Goal: Task Accomplishment & Management: Complete application form

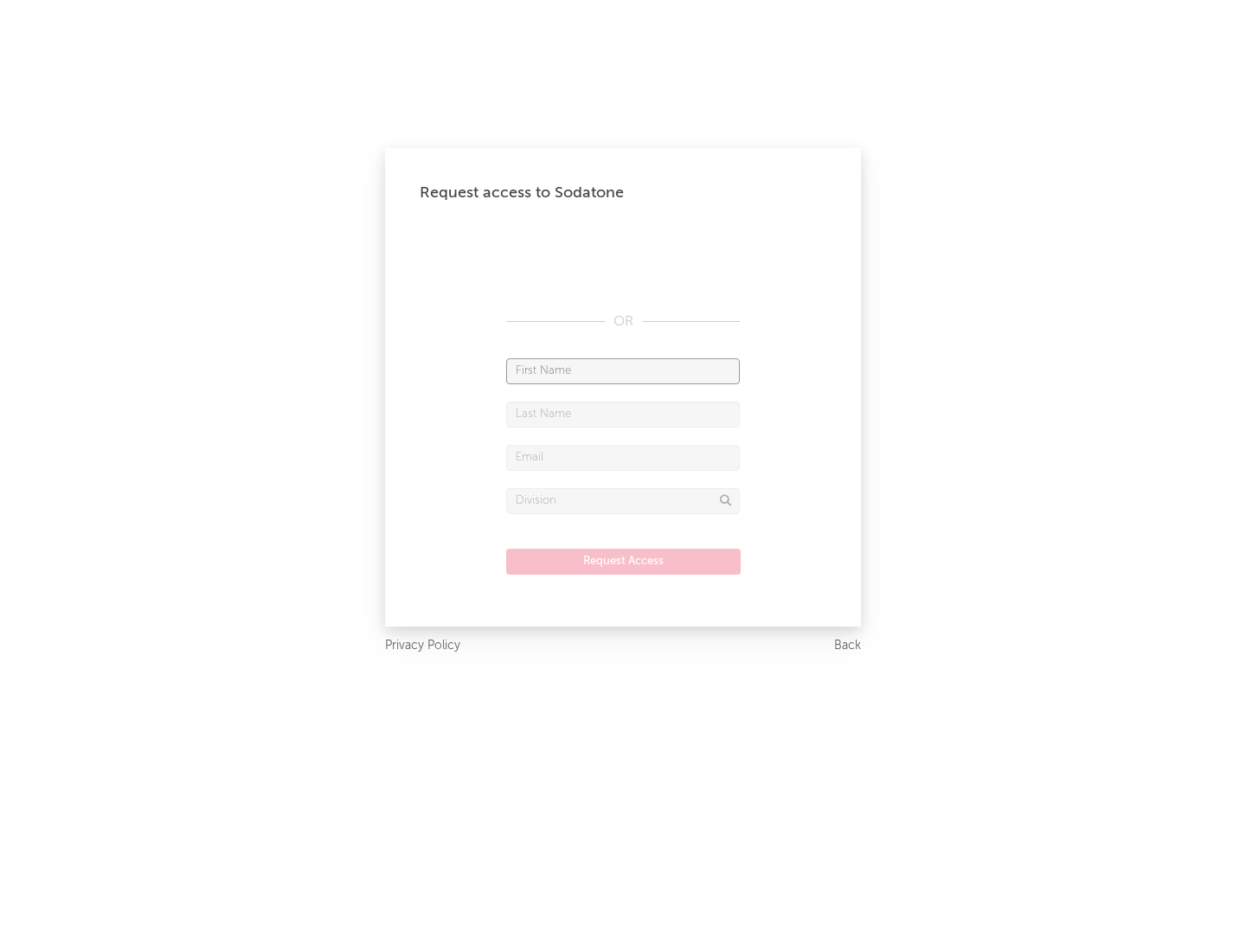
click at [623, 371] on input "text" at bounding box center [623, 371] width 233 height 26
type input "[PERSON_NAME]"
click at [623, 414] on input "text" at bounding box center [623, 414] width 233 height 26
type input "[PERSON_NAME]"
click at [623, 457] on input "text" at bounding box center [623, 457] width 233 height 26
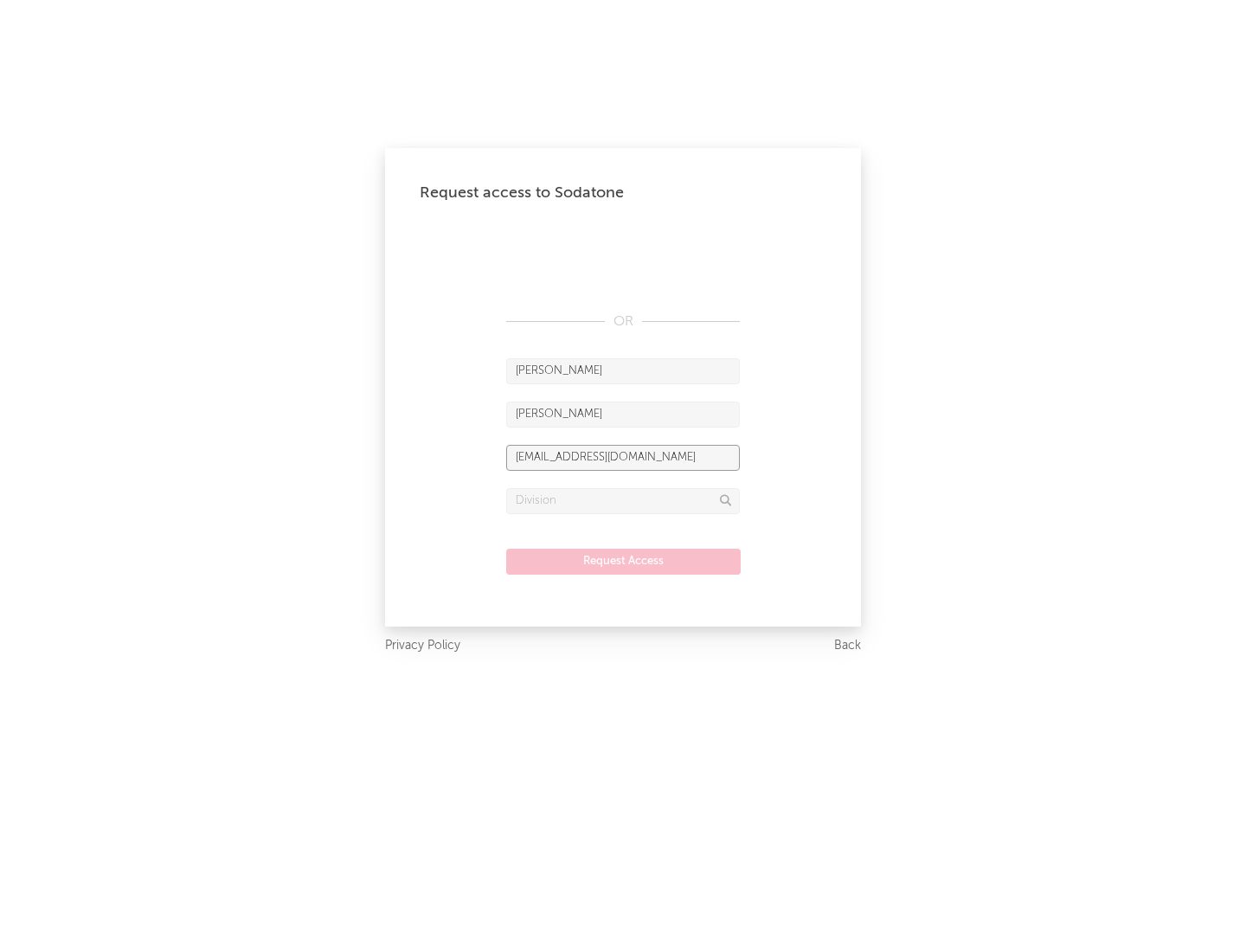
type input "[EMAIL_ADDRESS][DOMAIN_NAME]"
click at [623, 500] on input "text" at bounding box center [623, 501] width 233 height 26
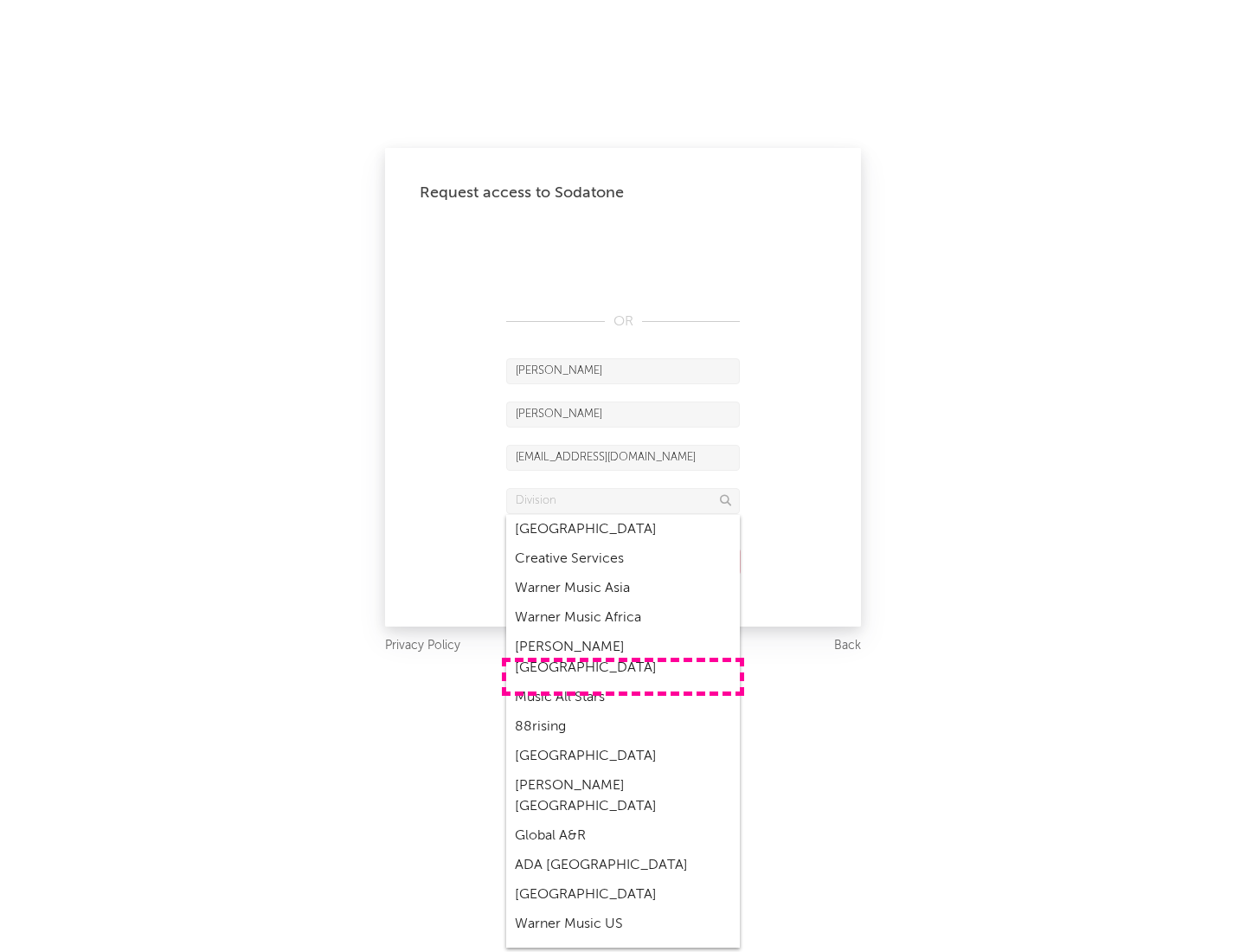
click at [623, 683] on div "Music All Stars" at bounding box center [623, 697] width 233 height 30
type input "Music All Stars"
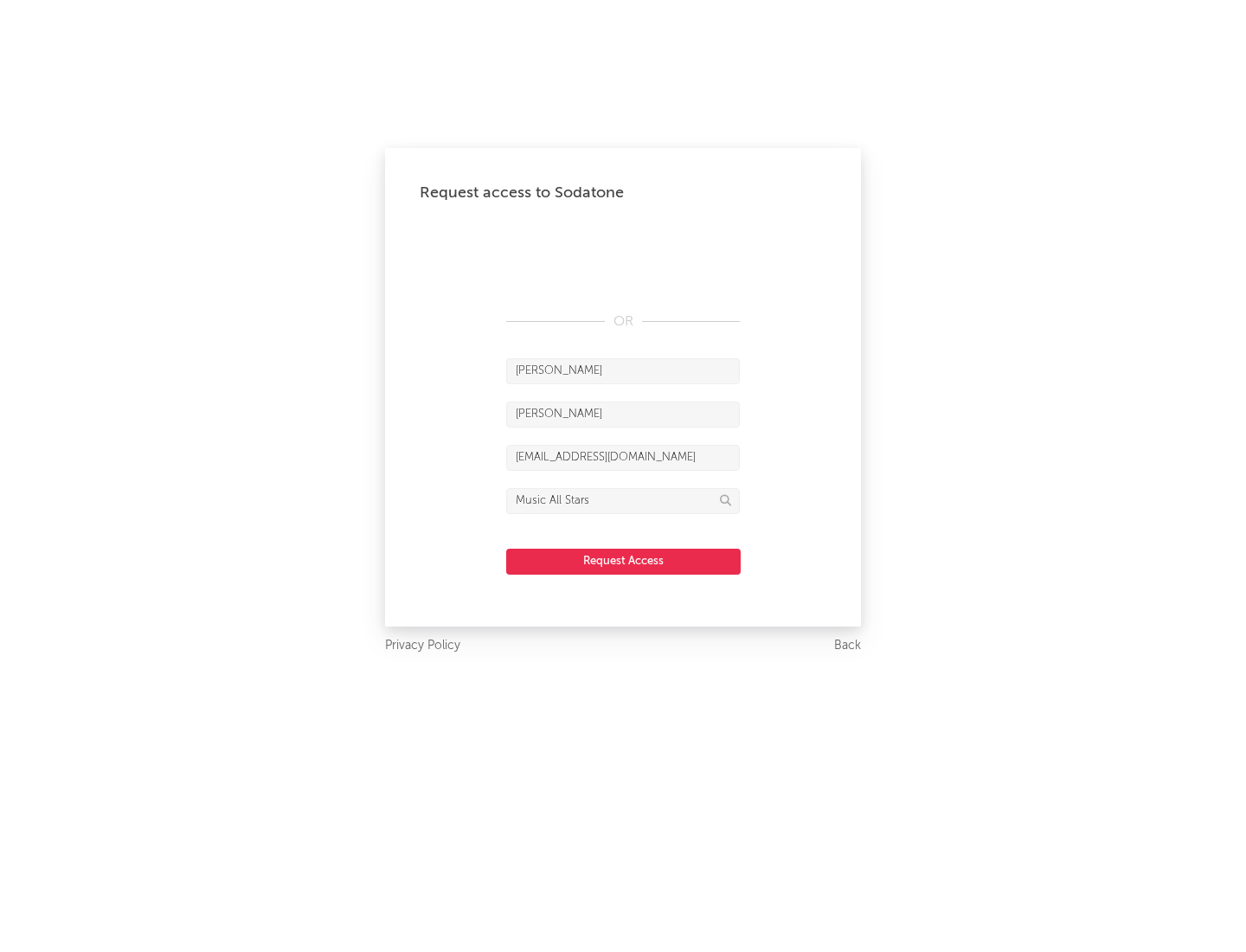
click at [623, 561] on button "Request Access" at bounding box center [623, 561] width 234 height 26
